Goal: Communication & Community: Connect with others

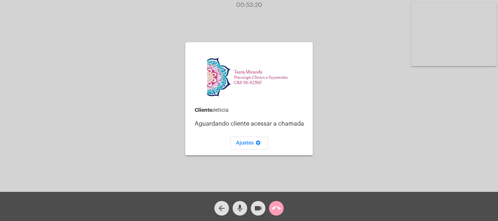
click at [275, 206] on mat-icon "call_end" at bounding box center [276, 208] width 9 height 9
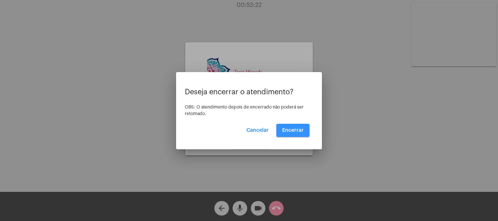
click at [294, 130] on span "Encerrar" at bounding box center [292, 130] width 21 height 5
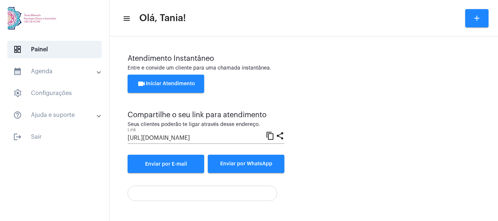
scroll to position [51, 0]
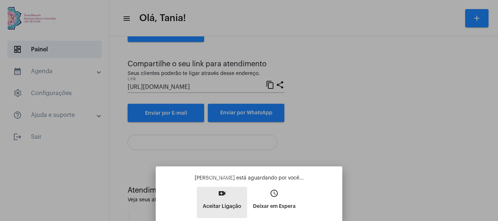
click at [221, 192] on mat-icon "video_call" at bounding box center [221, 193] width 9 height 9
